Goal: Obtain resource: Download file/media

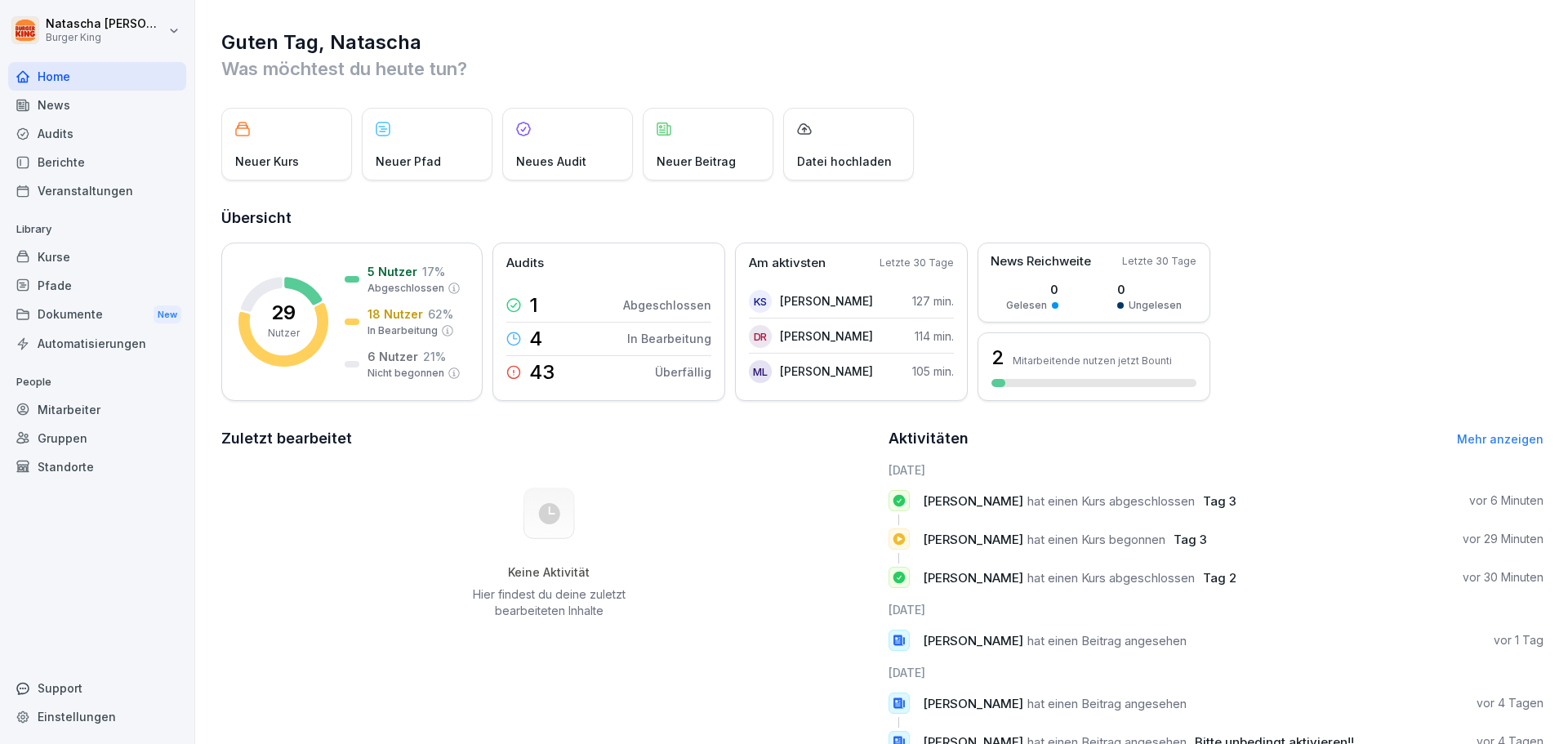
click at [60, 103] on div "News" at bounding box center [98, 105] width 178 height 29
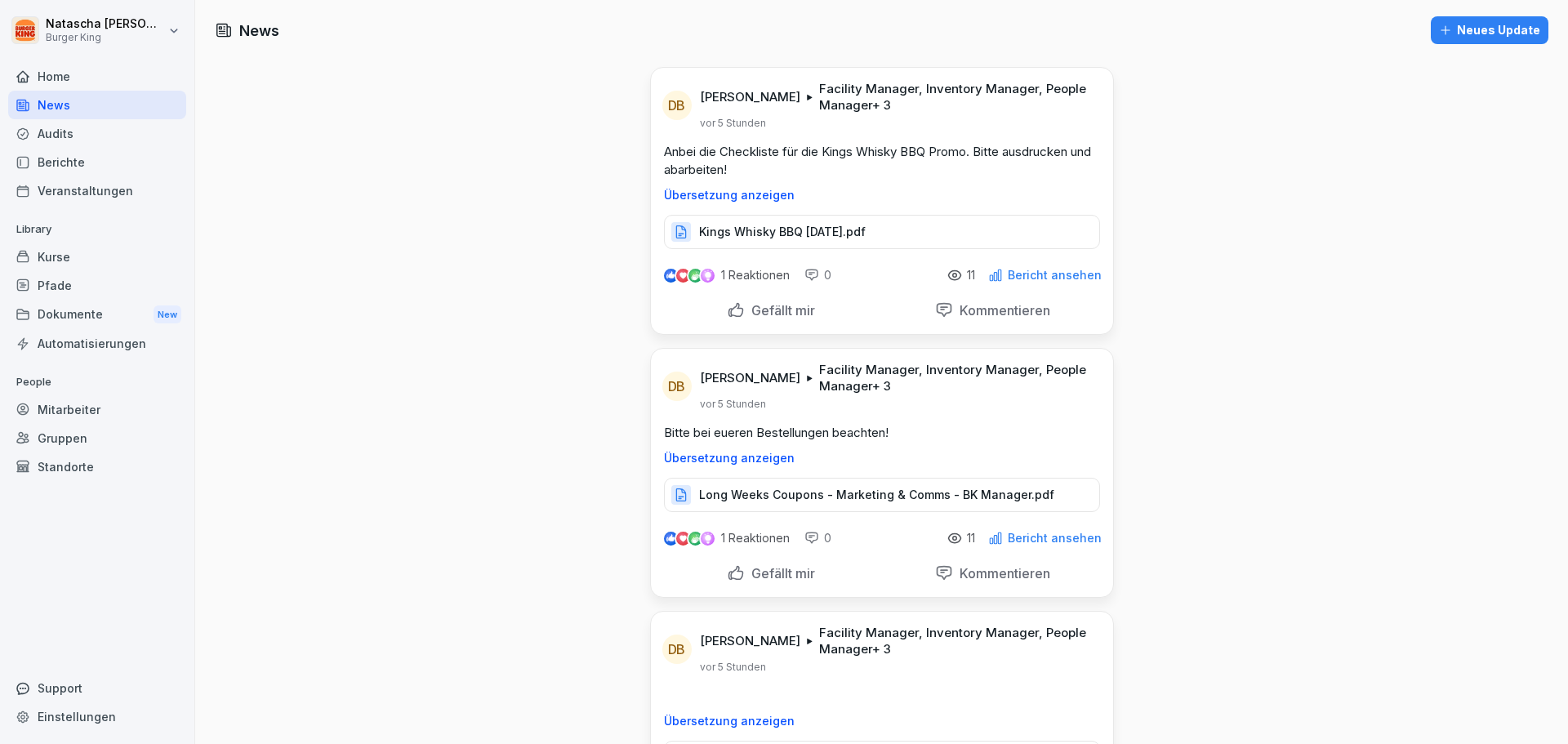
scroll to position [81, 0]
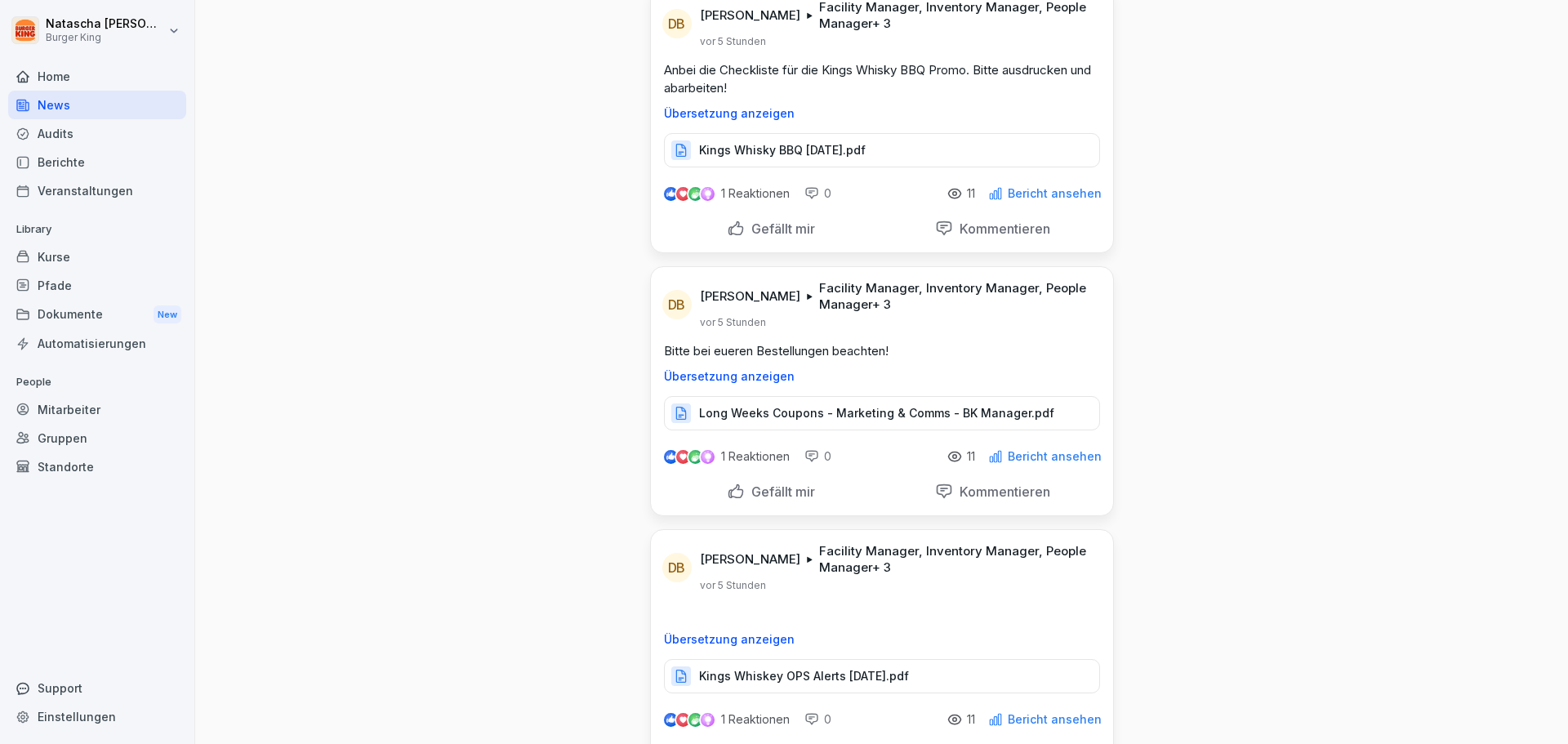
click at [748, 376] on p "Übersetzung anzeigen" at bounding box center [882, 377] width 436 height 13
click at [739, 380] on p "Original anzeigen" at bounding box center [882, 377] width 436 height 13
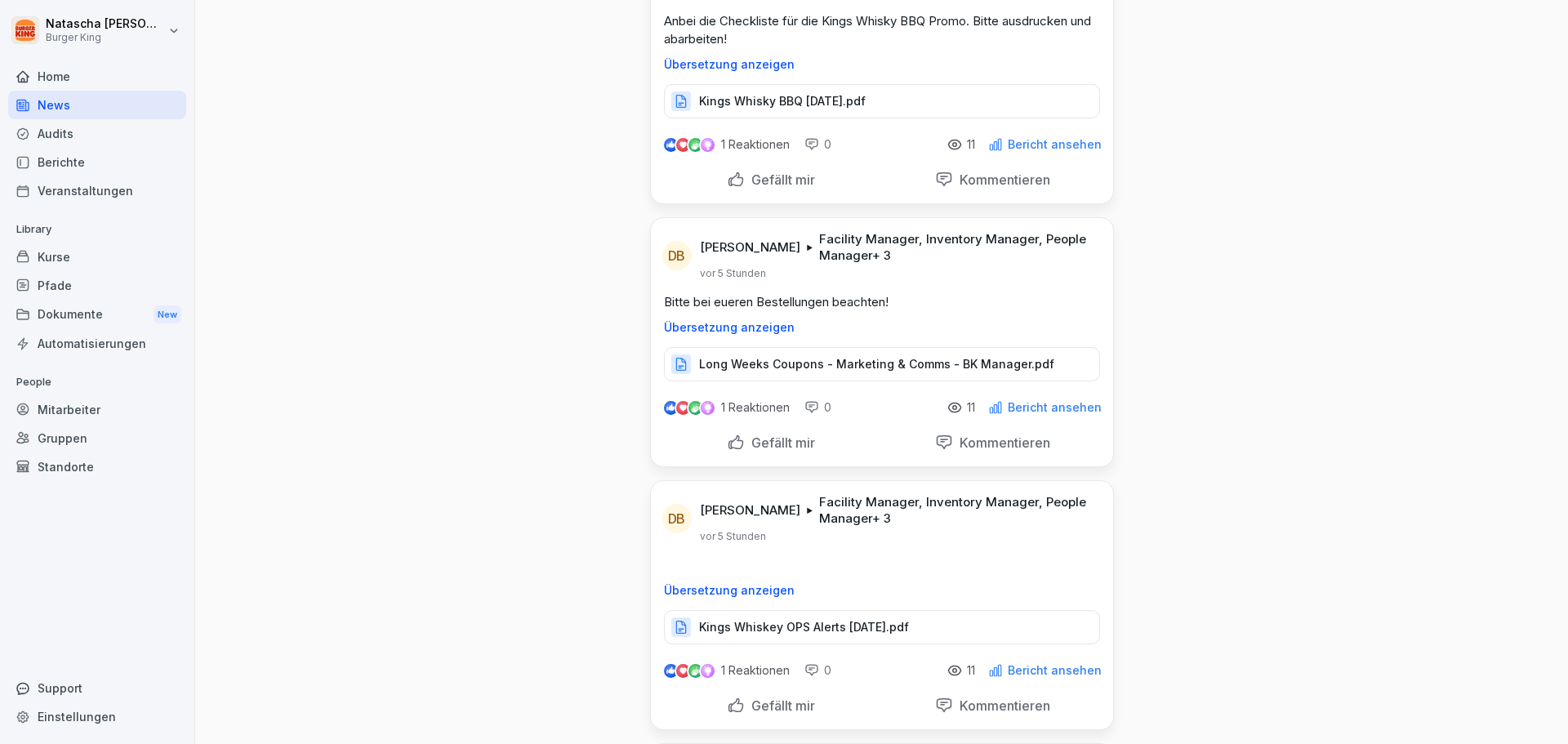
scroll to position [245, 0]
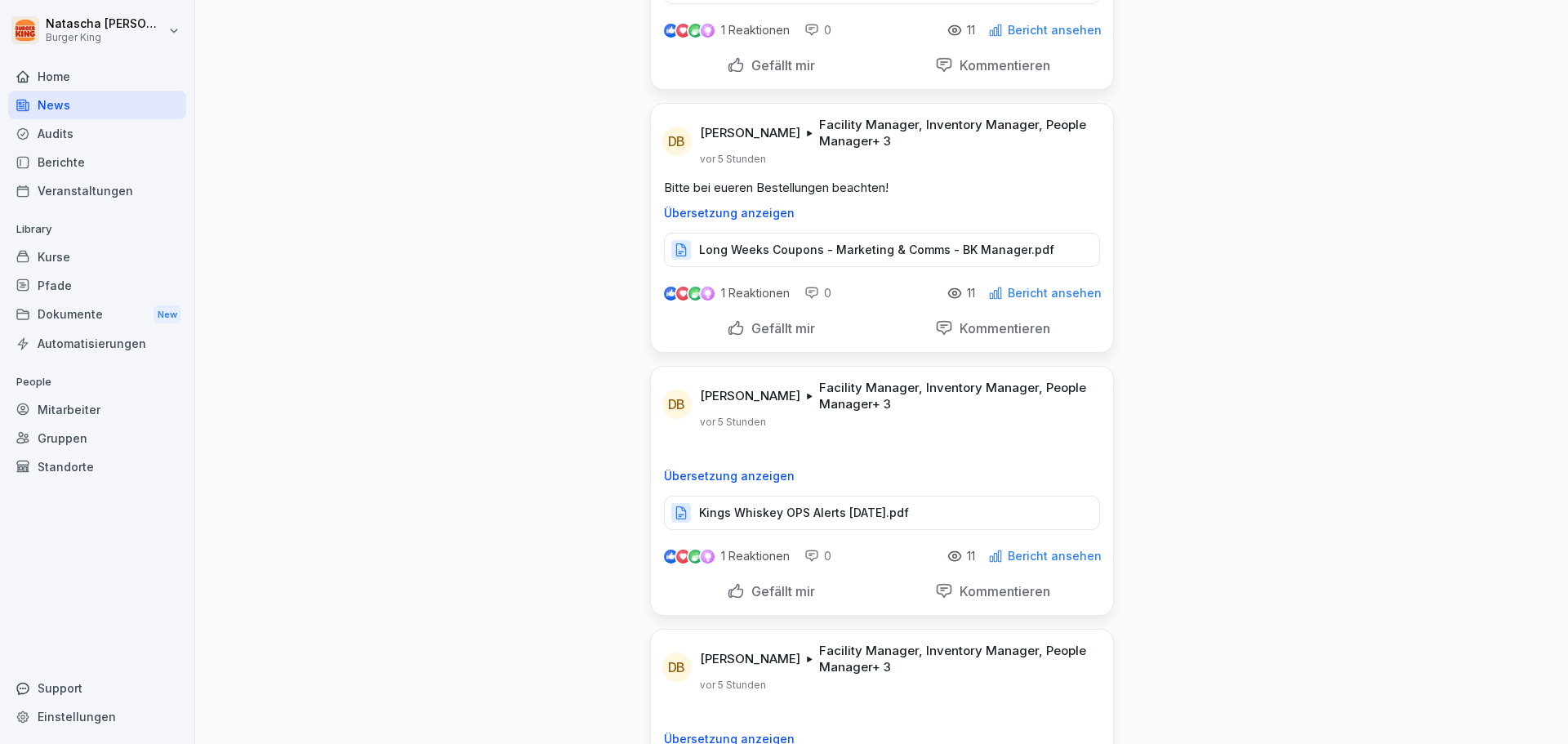
click at [860, 257] on p "Long Weeks Coupons - Marketing & Comms - BK Manager.pdf" at bounding box center [876, 249] width 356 height 16
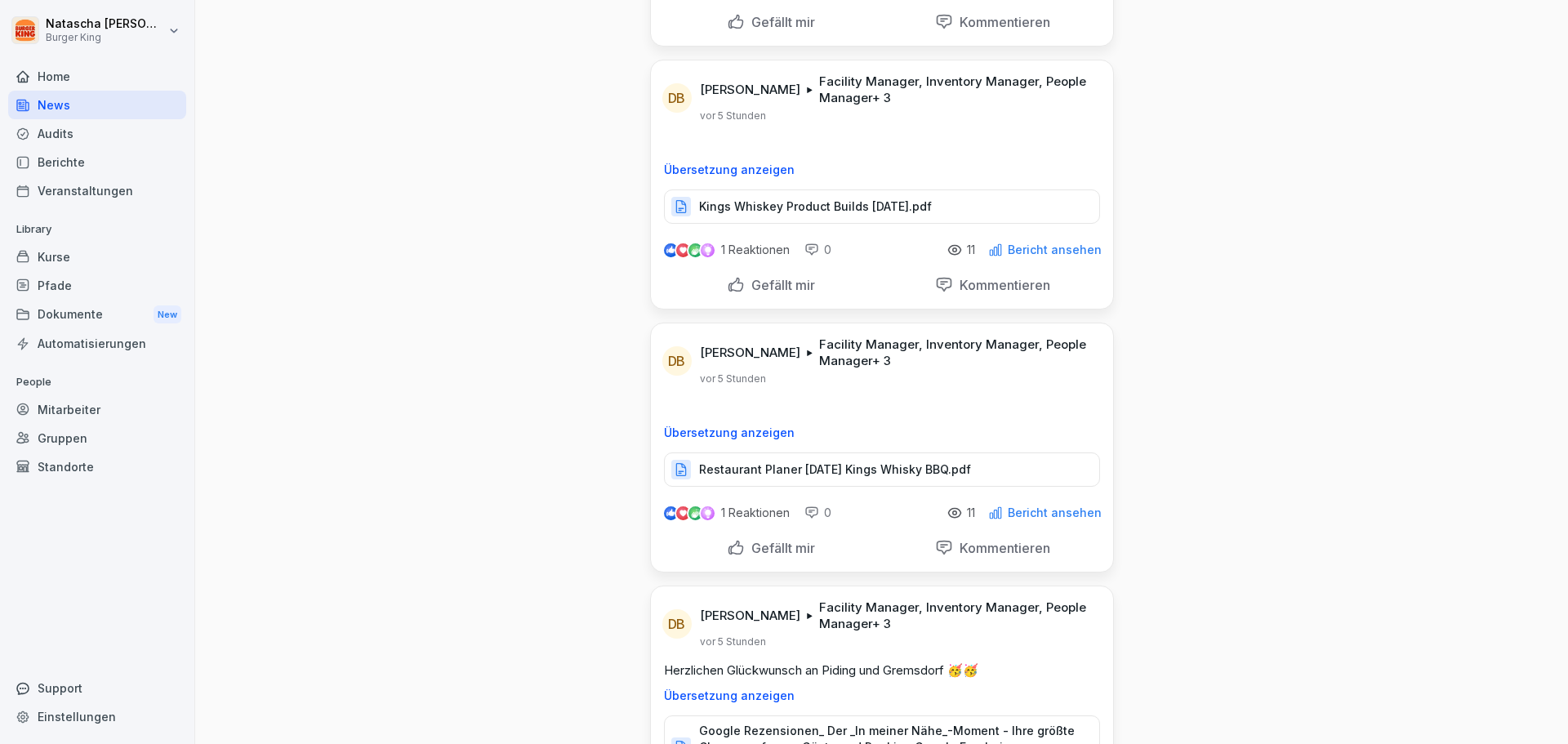
scroll to position [817, 0]
click at [854, 465] on p "Restaurant Planer [DATE] Kings Whisky BBQ.pdf" at bounding box center [835, 467] width 272 height 16
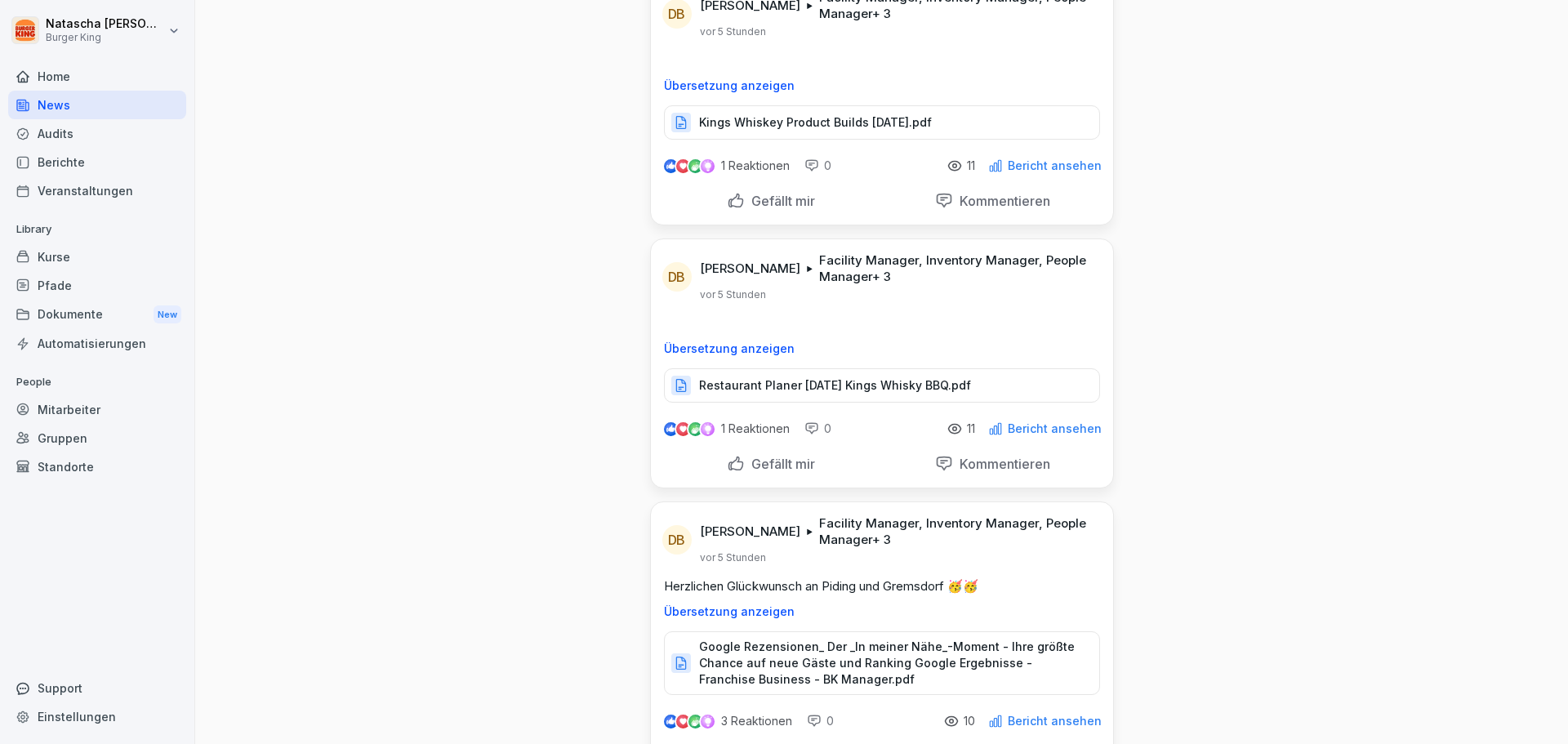
scroll to position [980, 0]
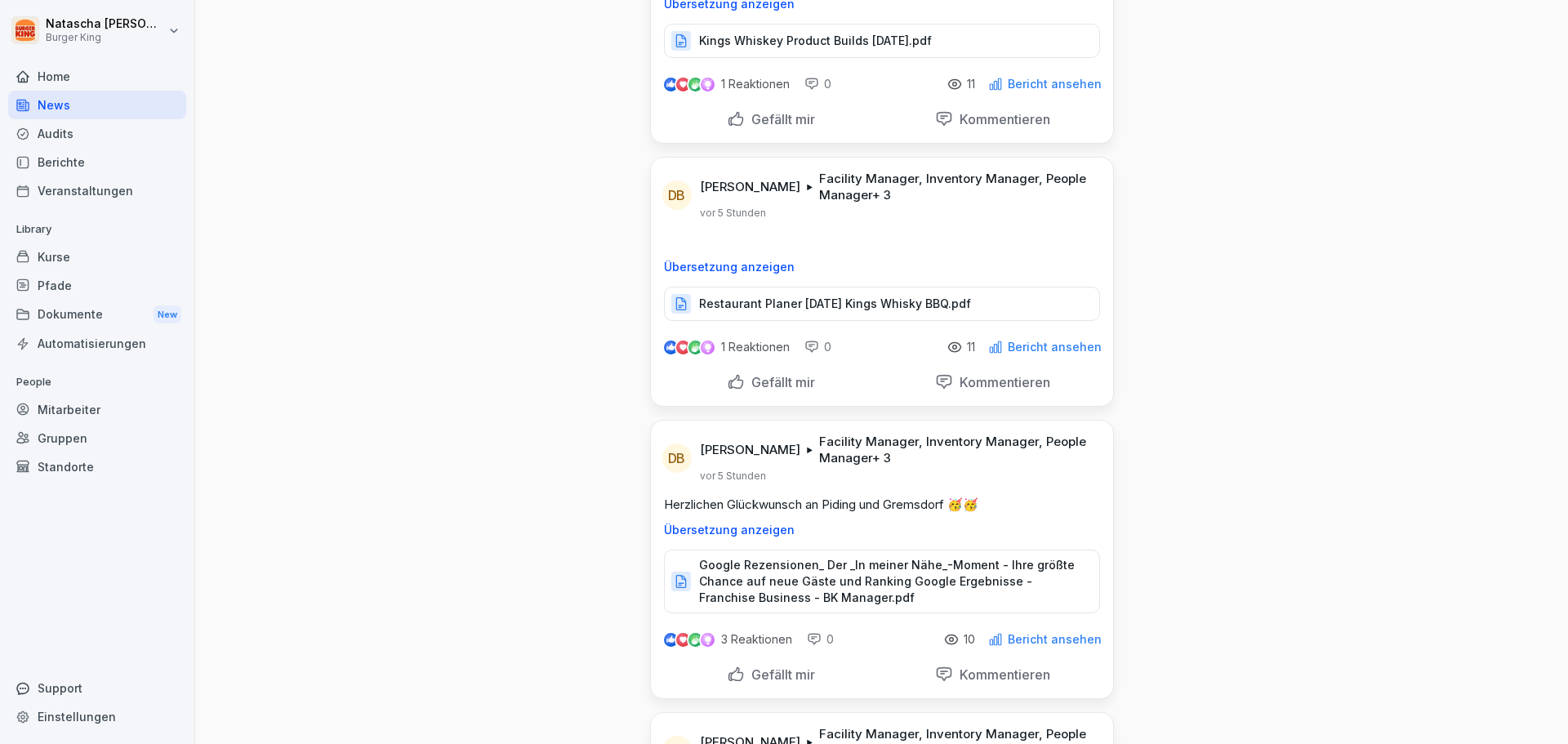
click at [1012, 572] on p "Google Rezensionen_ Der _In meiner Nähe_-Moment - Ihre größte Chance auf neue G…" at bounding box center [890, 581] width 383 height 49
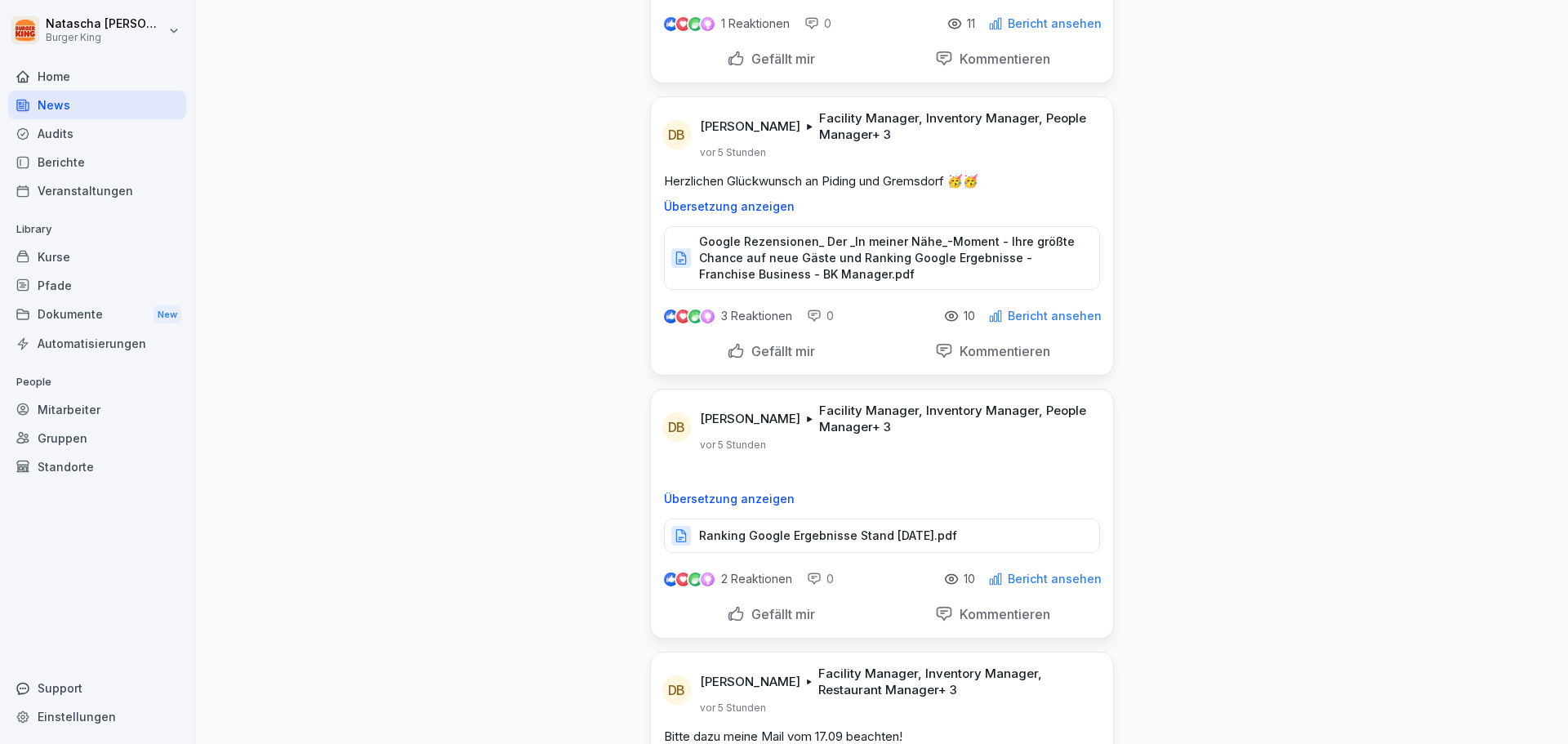
scroll to position [1307, 0]
click at [888, 537] on p "Ranking Google Ergebnisse Stand [DATE].pdf" at bounding box center [827, 532] width 258 height 16
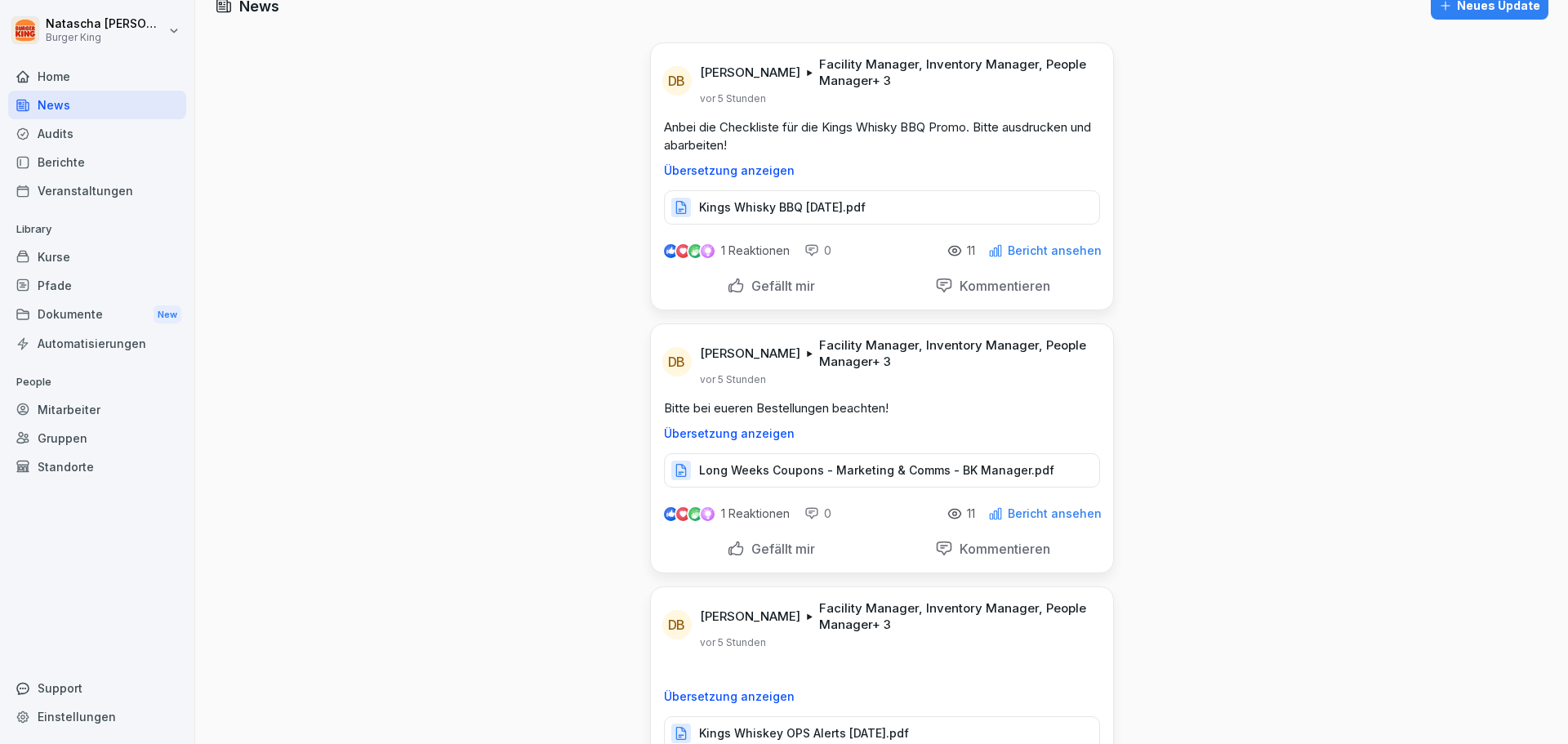
scroll to position [0, 0]
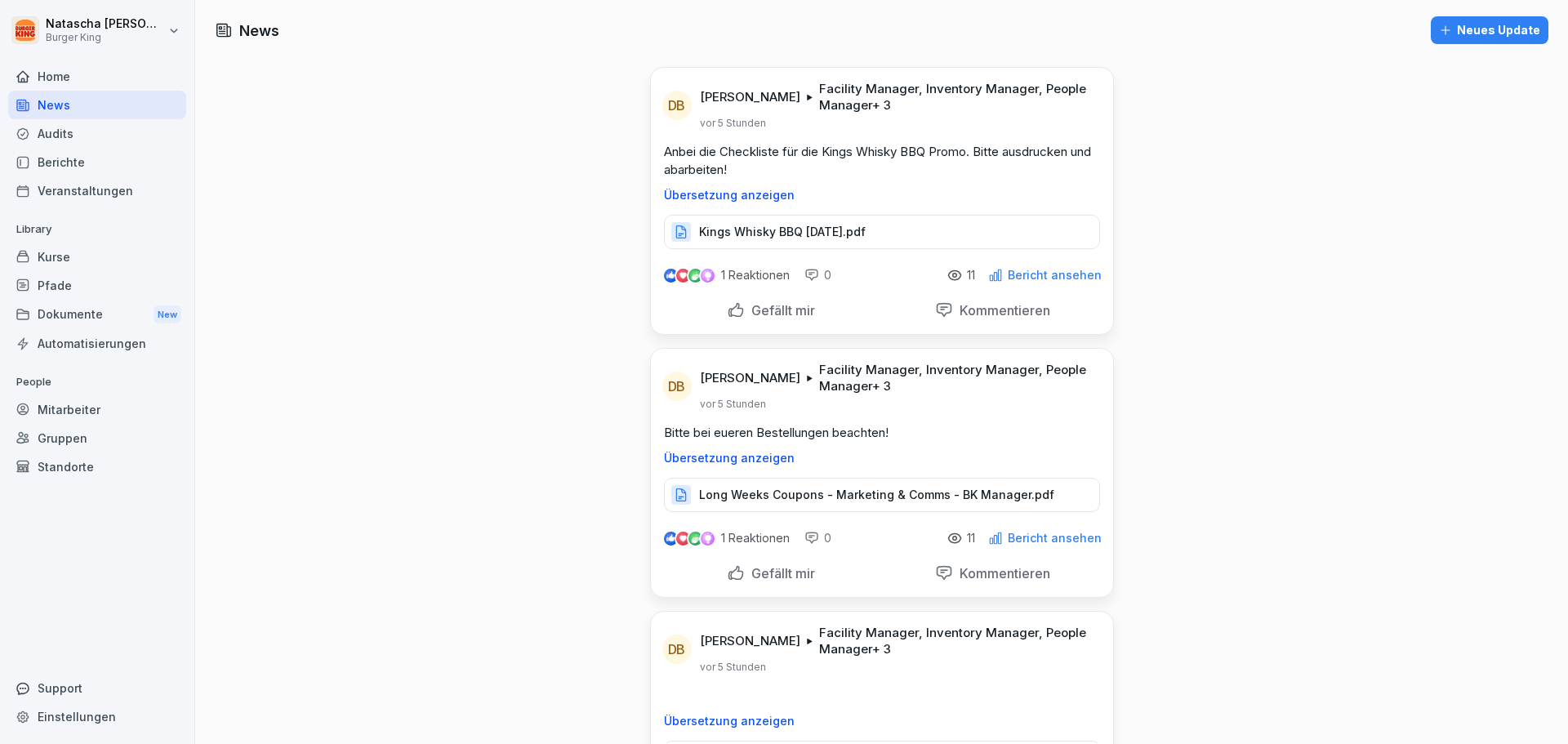
click at [770, 231] on p "Kings Whisky BBQ [DATE].pdf" at bounding box center [782, 231] width 167 height 16
click at [903, 500] on p "Long Weeks Coupons - Marketing & Comms - BK Manager.pdf" at bounding box center [876, 495] width 356 height 16
click at [819, 239] on p "Kings Whisky BBQ [DATE].pdf" at bounding box center [782, 231] width 167 height 16
